Goal: Transaction & Acquisition: Purchase product/service

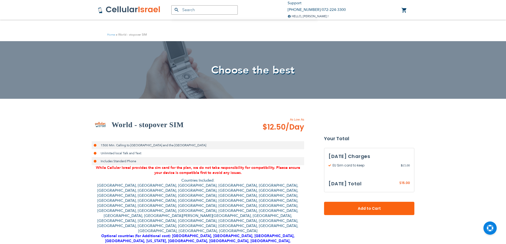
select select
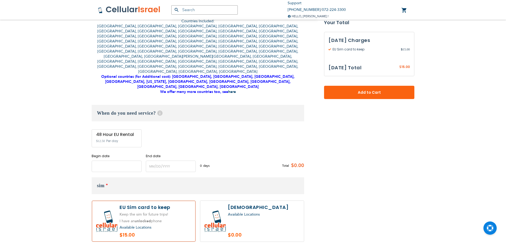
click at [113, 161] on input "name" at bounding box center [117, 166] width 50 height 11
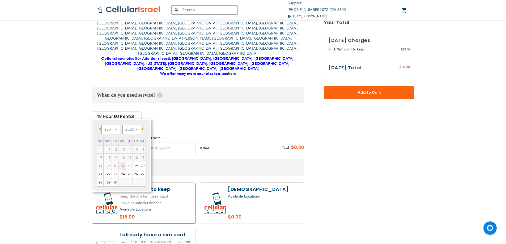
scroll to position [186, 0]
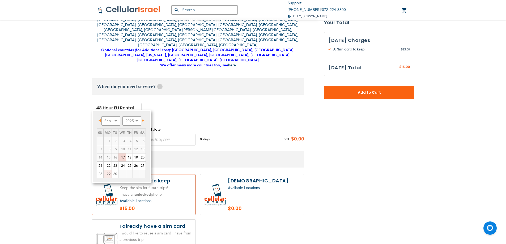
drag, startPoint x: 109, startPoint y: 172, endPoint x: 120, endPoint y: 145, distance: 29.2
click at [109, 172] on link "29" at bounding box center [108, 174] width 8 height 8
type input "[DATE]"
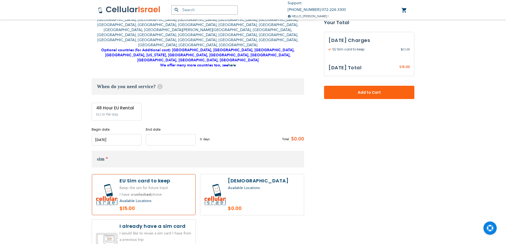
click at [155, 134] on input "name" at bounding box center [171, 139] width 50 height 11
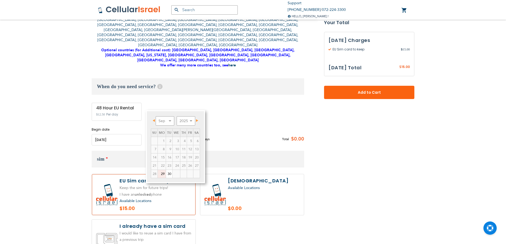
click at [160, 174] on link "29" at bounding box center [162, 174] width 8 height 8
type input "[DATE]"
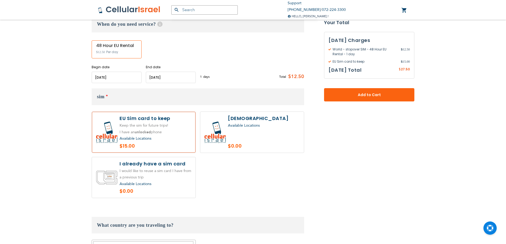
scroll to position [239, 0]
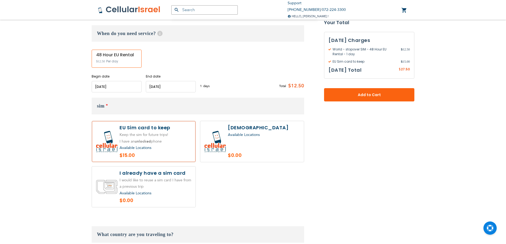
click at [162, 190] on div "Available Locations" at bounding box center [155, 193] width 72 height 7
click at [182, 166] on label at bounding box center [144, 186] width 104 height 41
radio input "true"
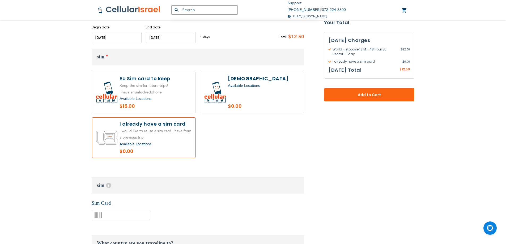
scroll to position [372, 0]
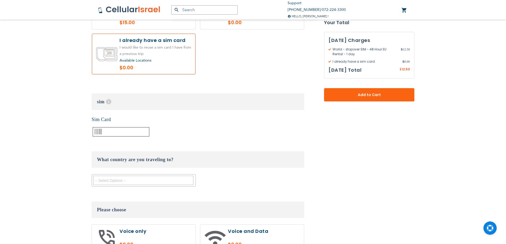
click at [128, 127] on input "text" at bounding box center [121, 131] width 57 height 9
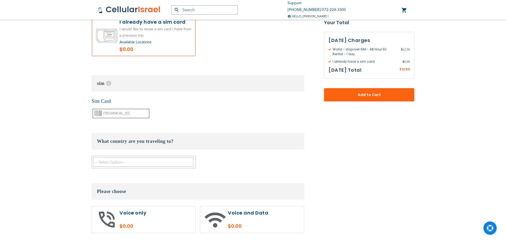
scroll to position [398, 0]
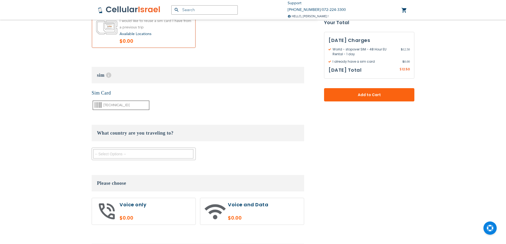
type input "[TECHNICAL_ID]"
click at [164, 149] on textarea "Search" at bounding box center [143, 153] width 100 height 9
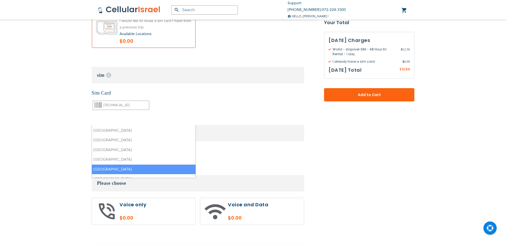
scroll to position [80, 0]
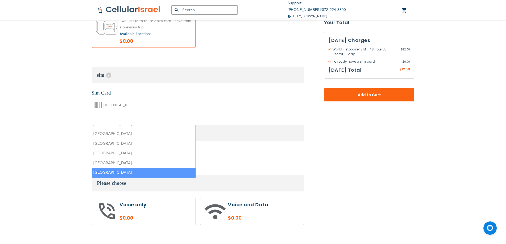
click at [152, 168] on li "[GEOGRAPHIC_DATA]" at bounding box center [144, 173] width 104 height 10
select select "10972"
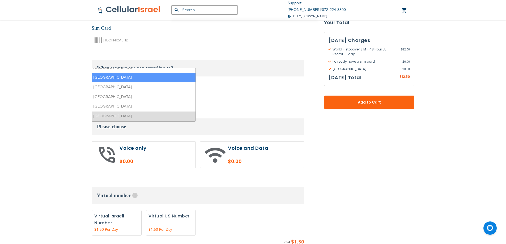
scroll to position [478, 0]
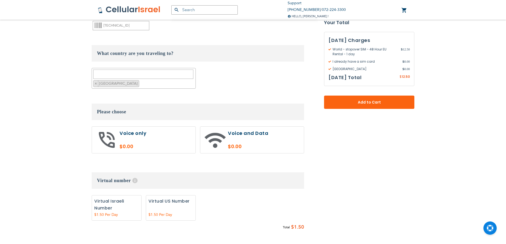
click at [235, 195] on div "None Virtual Israeli Number 1" at bounding box center [198, 209] width 212 height 28
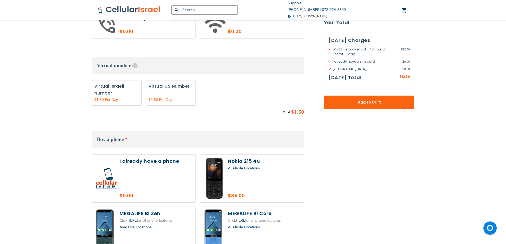
scroll to position [584, 0]
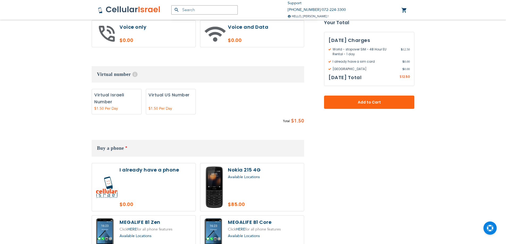
click at [154, 163] on label at bounding box center [144, 187] width 104 height 48
radio input "true"
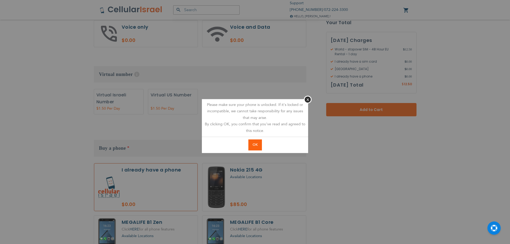
click at [253, 144] on span "OK" at bounding box center [254, 144] width 5 height 5
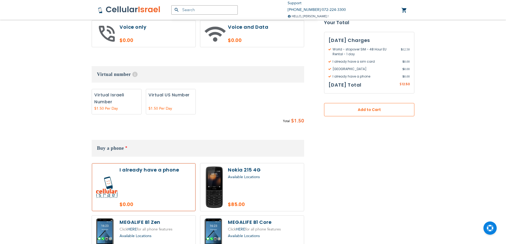
click at [355, 110] on span "Add to Cart" at bounding box center [368, 110] width 55 height 6
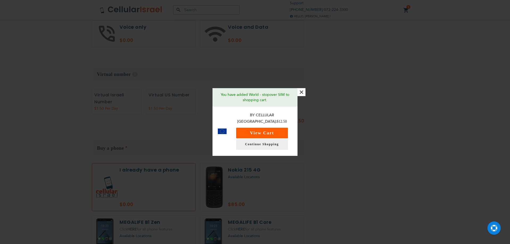
click at [283, 129] on button "View Cart" at bounding box center [262, 133] width 52 height 11
